Goal: Information Seeking & Learning: Learn about a topic

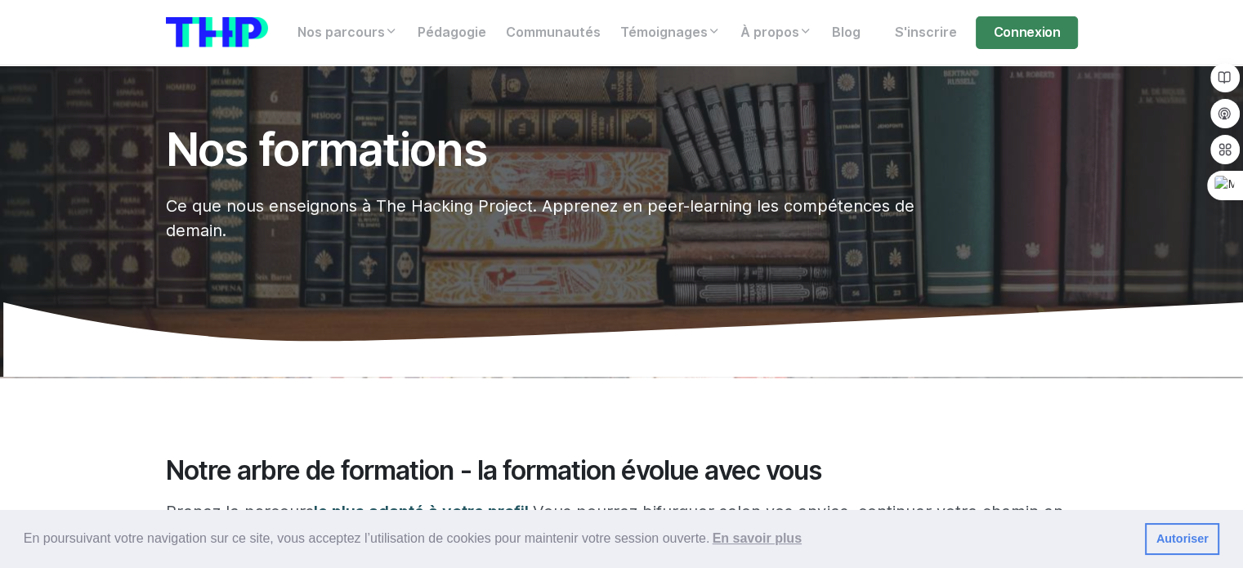
click at [295, 365] on icon at bounding box center [621, 339] width 1243 height 74
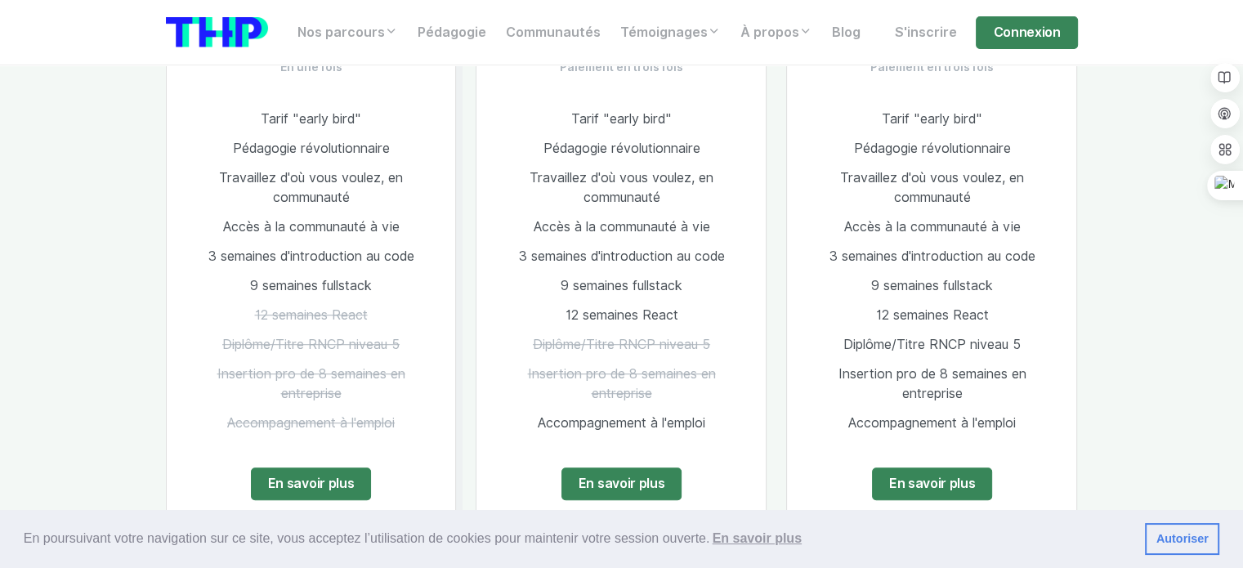
scroll to position [1013, 0]
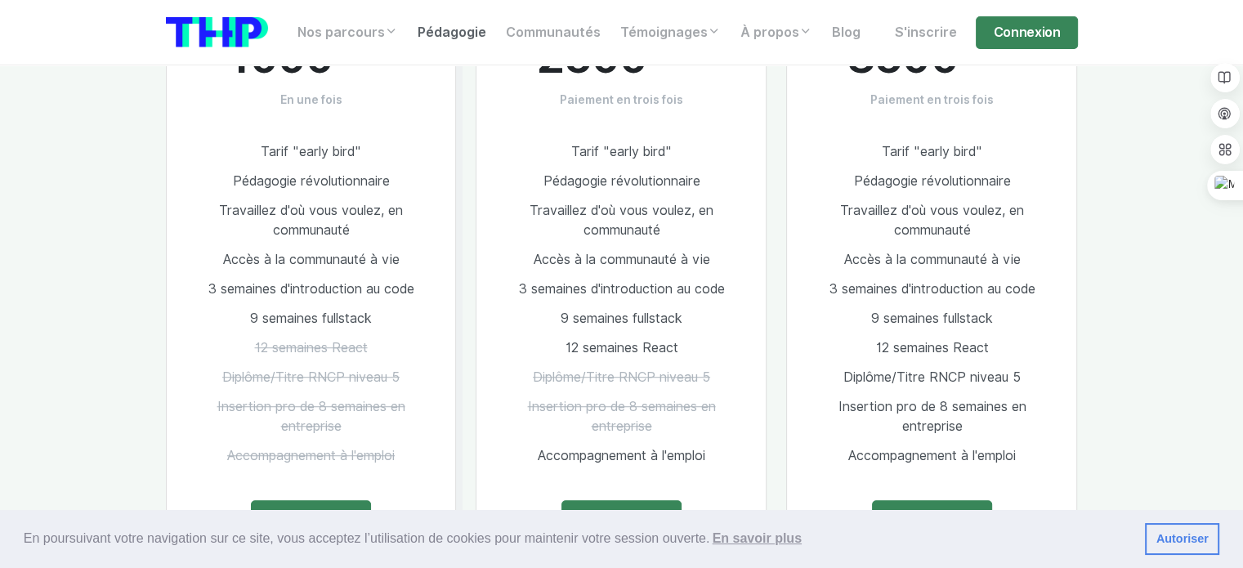
click at [459, 35] on link "Pédagogie" at bounding box center [452, 32] width 88 height 33
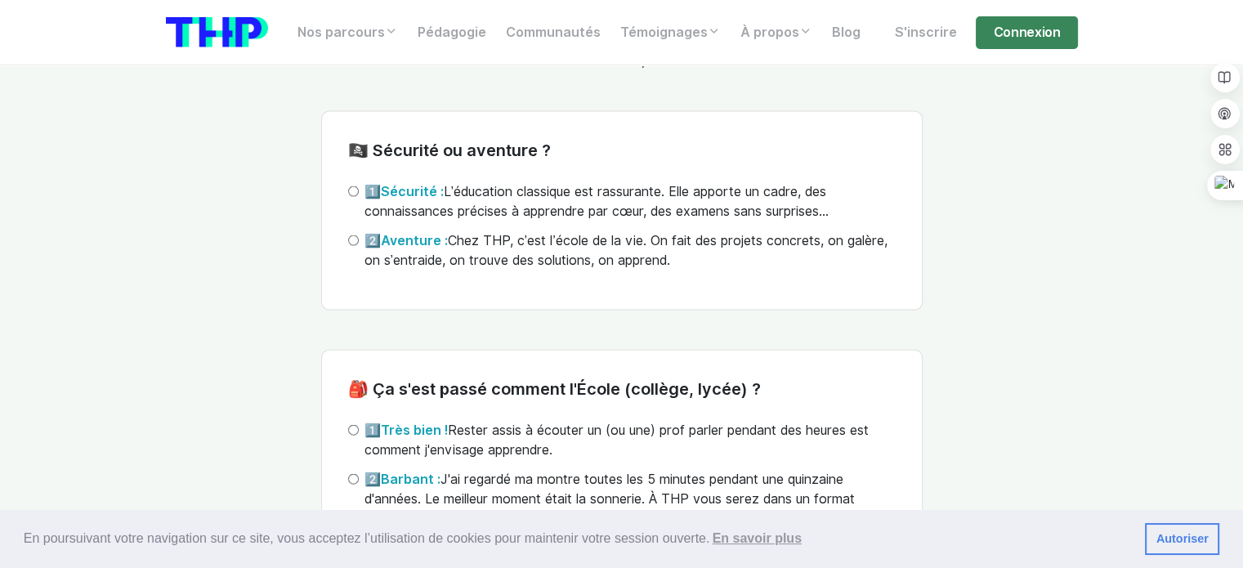
scroll to position [3542, 0]
